Goal: Subscribe to service/newsletter

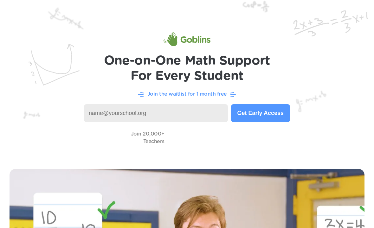
click at [274, 116] on button "Get Early Access" at bounding box center [260, 113] width 59 height 18
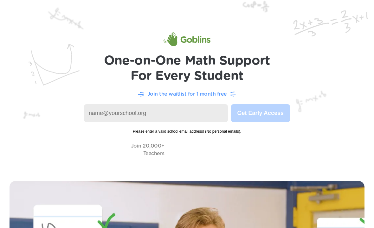
click at [195, 110] on input at bounding box center [156, 113] width 144 height 18
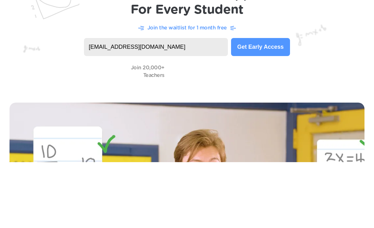
type input "[EMAIL_ADDRESS][DOMAIN_NAME]"
click at [283, 104] on button "Get Early Access" at bounding box center [260, 113] width 59 height 18
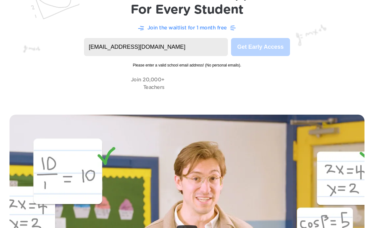
click at [288, 73] on img at bounding box center [187, 20] width 374 height 172
click at [295, 73] on img at bounding box center [187, 20] width 374 height 172
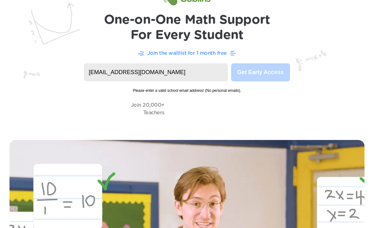
scroll to position [40, 0]
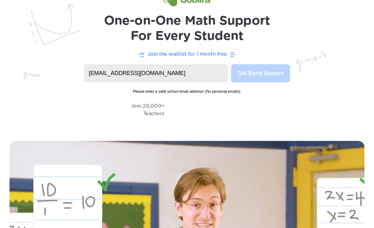
click at [199, 82] on input "[EMAIL_ADDRESS][DOMAIN_NAME]" at bounding box center [156, 73] width 144 height 18
click at [284, 60] on img at bounding box center [187, 46] width 374 height 172
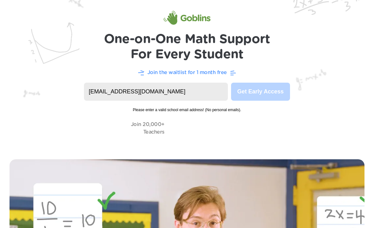
scroll to position [0, 0]
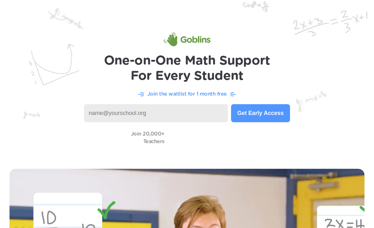
click at [276, 115] on button "Get Early Access" at bounding box center [260, 113] width 59 height 18
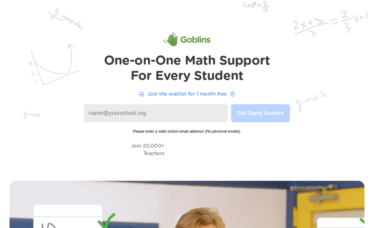
click at [202, 114] on input at bounding box center [156, 113] width 144 height 18
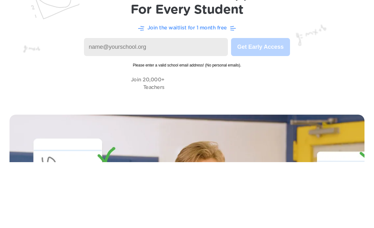
click at [231, 74] on img at bounding box center [187, 86] width 374 height 172
